Goal: Use online tool/utility: Utilize a website feature to perform a specific function

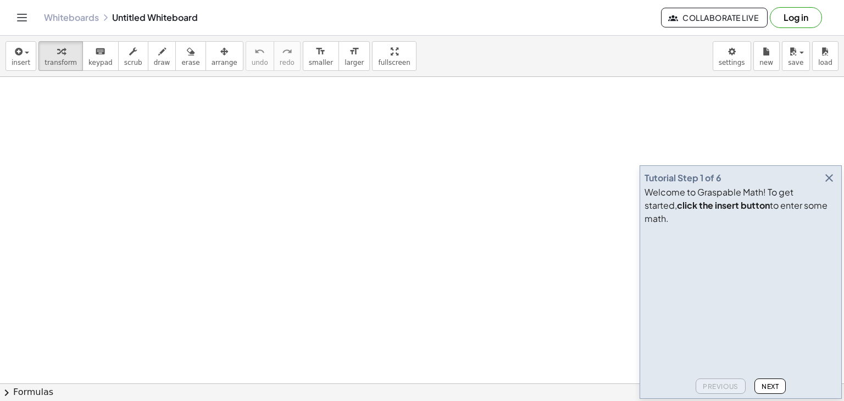
click at [832, 185] on icon "button" at bounding box center [829, 177] width 13 height 13
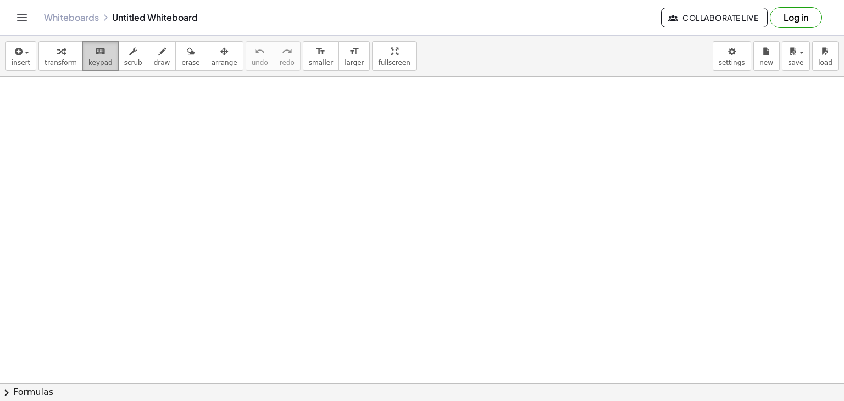
click at [95, 55] on icon "keyboard" at bounding box center [100, 51] width 10 height 13
click at [88, 59] on span "keypad" at bounding box center [100, 63] width 24 height 8
click at [729, 49] on body "Graspable Math Activities Get Started Activity Bank Assigned Work Classes White…" at bounding box center [422, 200] width 844 height 401
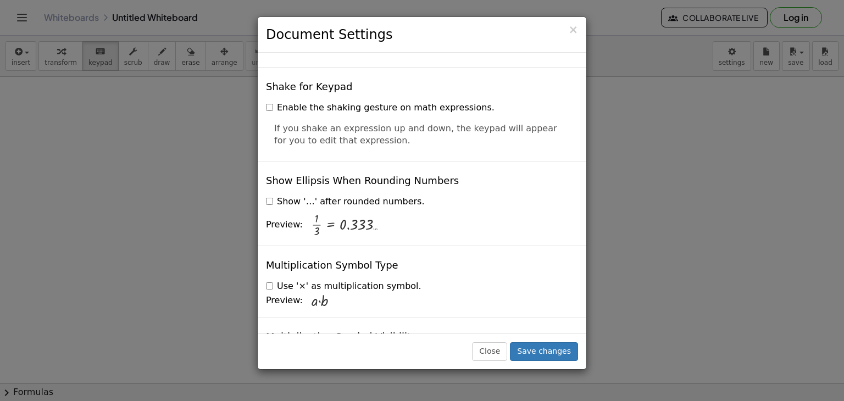
scroll to position [2649, 0]
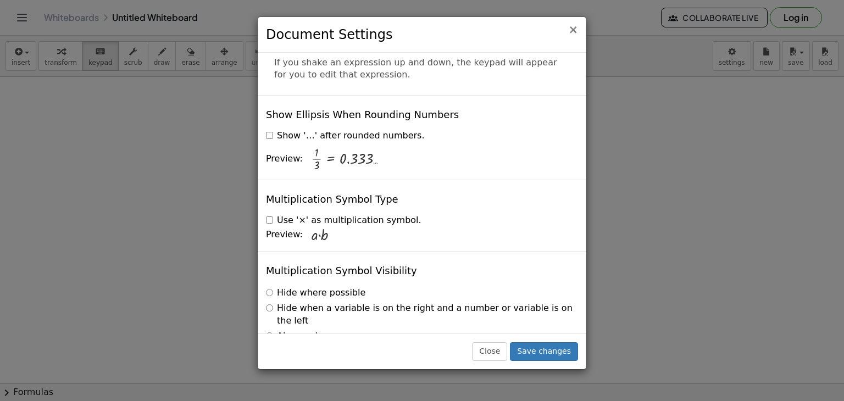
click at [571, 32] on span "×" at bounding box center [573, 29] width 10 height 13
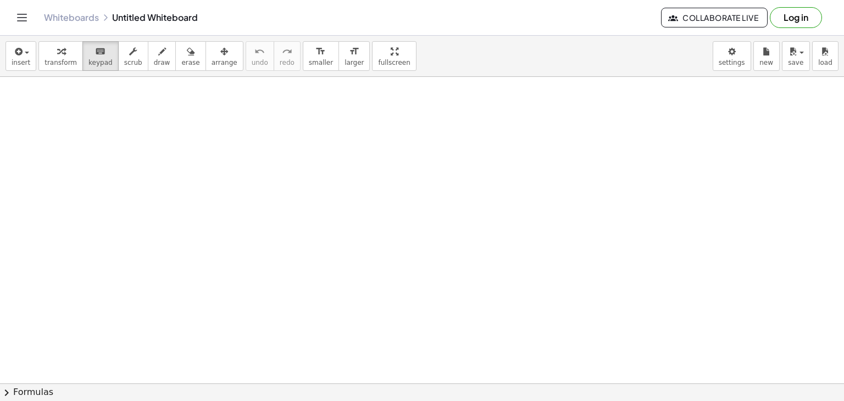
drag, startPoint x: 223, startPoint y: 128, endPoint x: 248, endPoint y: 133, distance: 25.8
click at [57, 57] on icon "button" at bounding box center [61, 51] width 8 height 13
click at [154, 62] on span "draw" at bounding box center [162, 63] width 16 height 8
drag, startPoint x: 154, startPoint y: 113, endPoint x: 173, endPoint y: 132, distance: 26.8
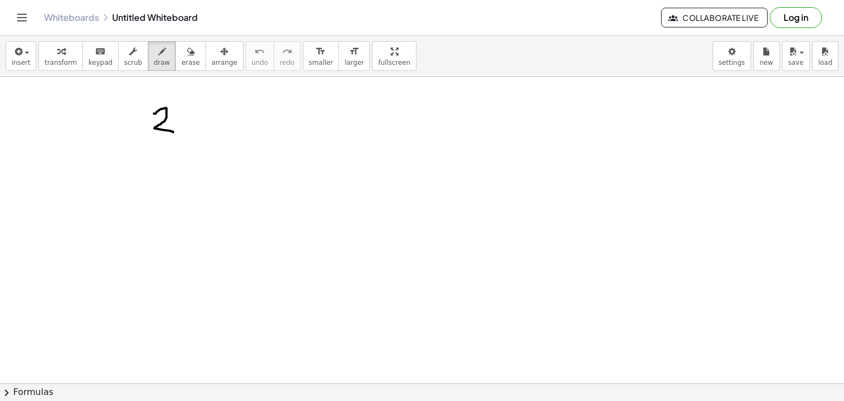
drag, startPoint x: 182, startPoint y: 120, endPoint x: 204, endPoint y: 132, distance: 25.1
drag, startPoint x: 180, startPoint y: 121, endPoint x: 203, endPoint y: 104, distance: 28.6
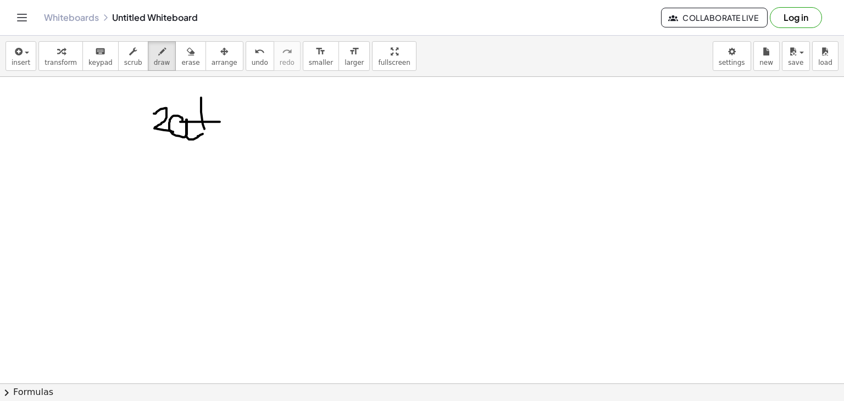
drag, startPoint x: 201, startPoint y: 97, endPoint x: 228, endPoint y: 107, distance: 28.5
drag, startPoint x: 228, startPoint y: 104, endPoint x: 267, endPoint y: 146, distance: 56.8
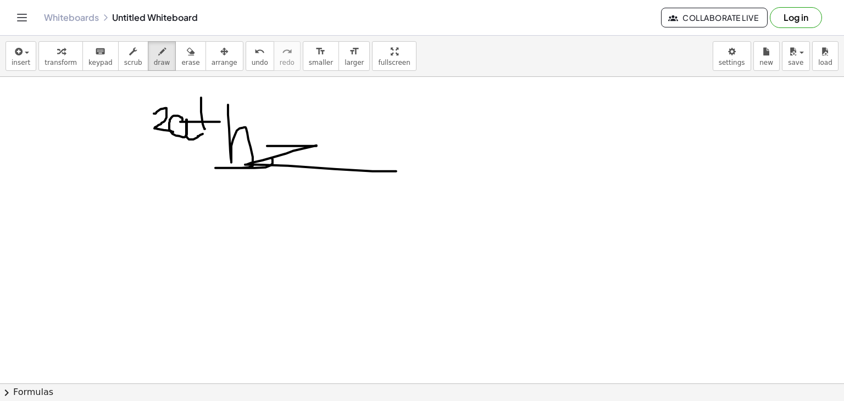
drag, startPoint x: 267, startPoint y: 146, endPoint x: 382, endPoint y: 168, distance: 117.6
click at [181, 53] on div "button" at bounding box center [190, 51] width 18 height 13
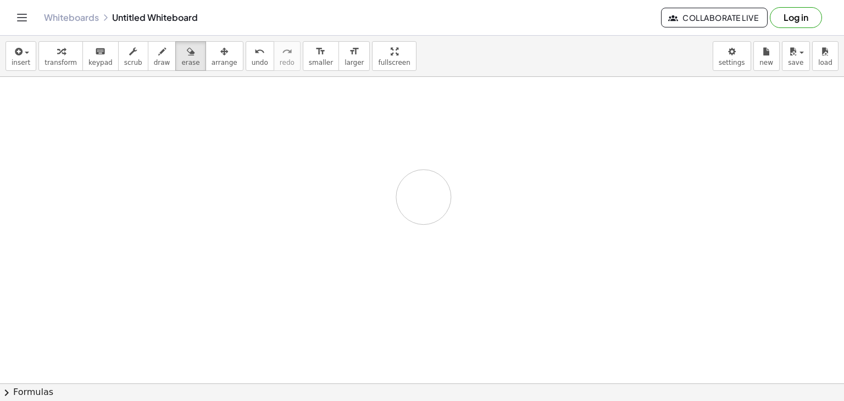
drag, startPoint x: 196, startPoint y: 84, endPoint x: 442, endPoint y: 193, distance: 269.7
